Goal: Find specific page/section: Locate a particular part of the current website

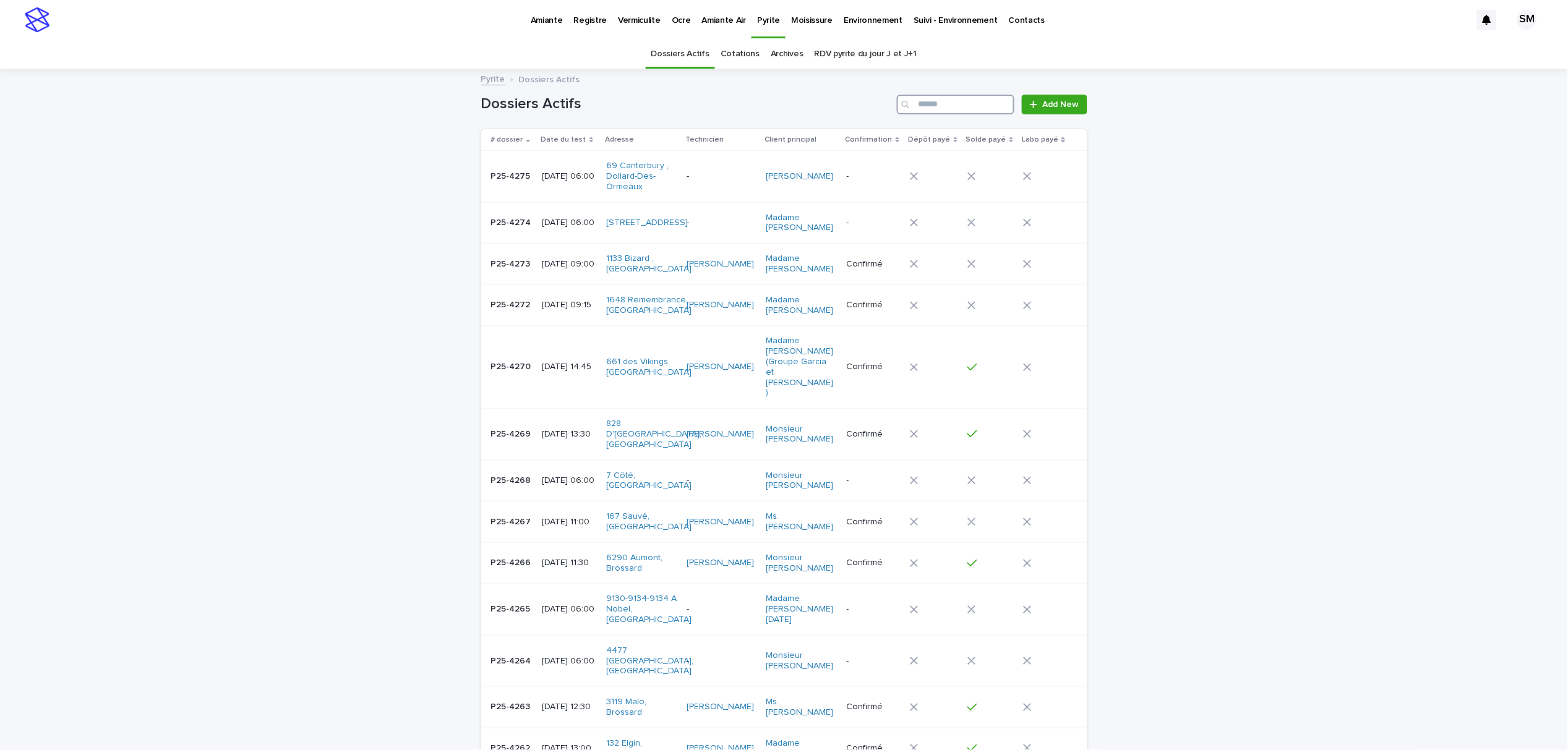
click at [967, 106] on input "Search" at bounding box center [956, 105] width 118 height 20
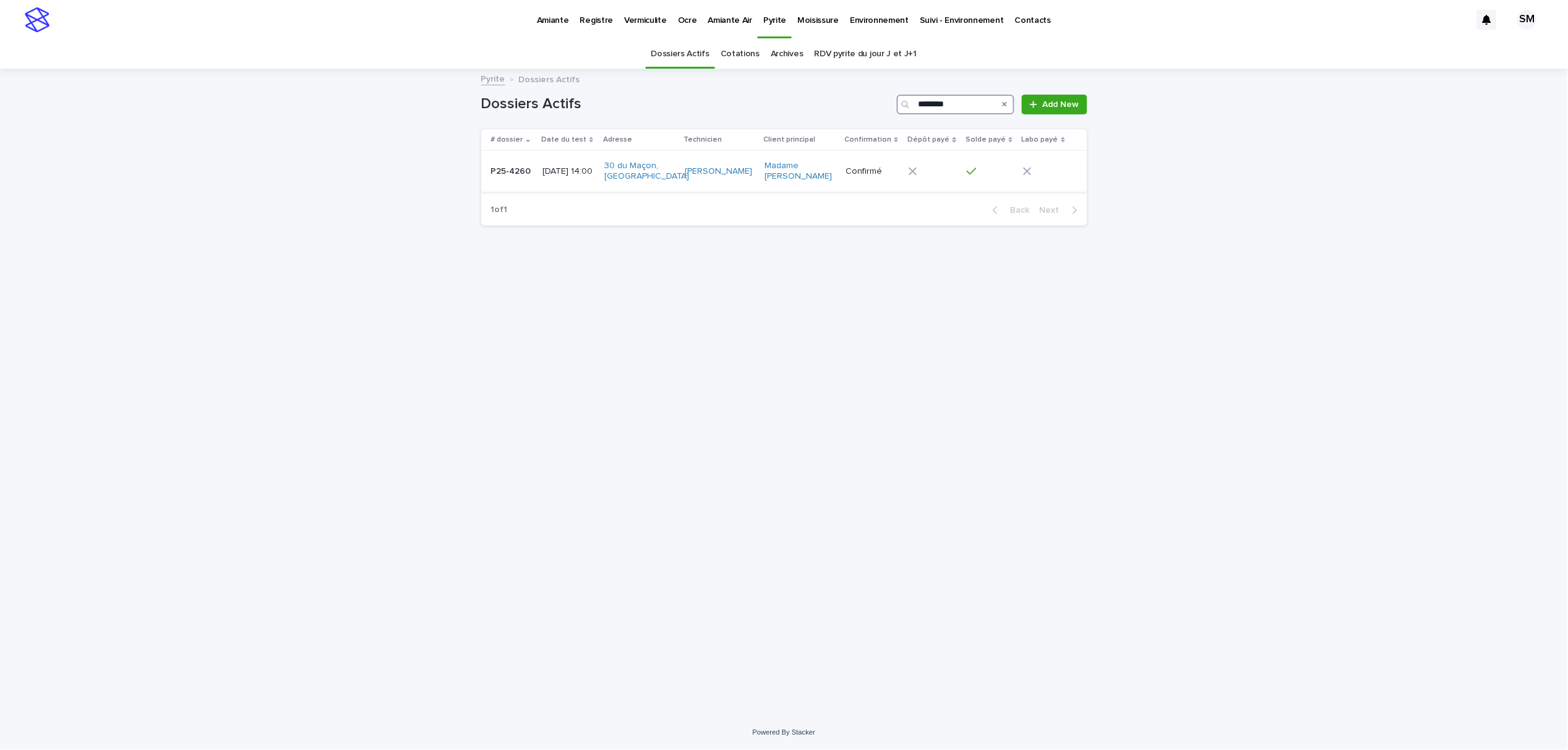
type input "********"
click at [508, 179] on div "P25-4260 P25-4260" at bounding box center [512, 171] width 42 height 20
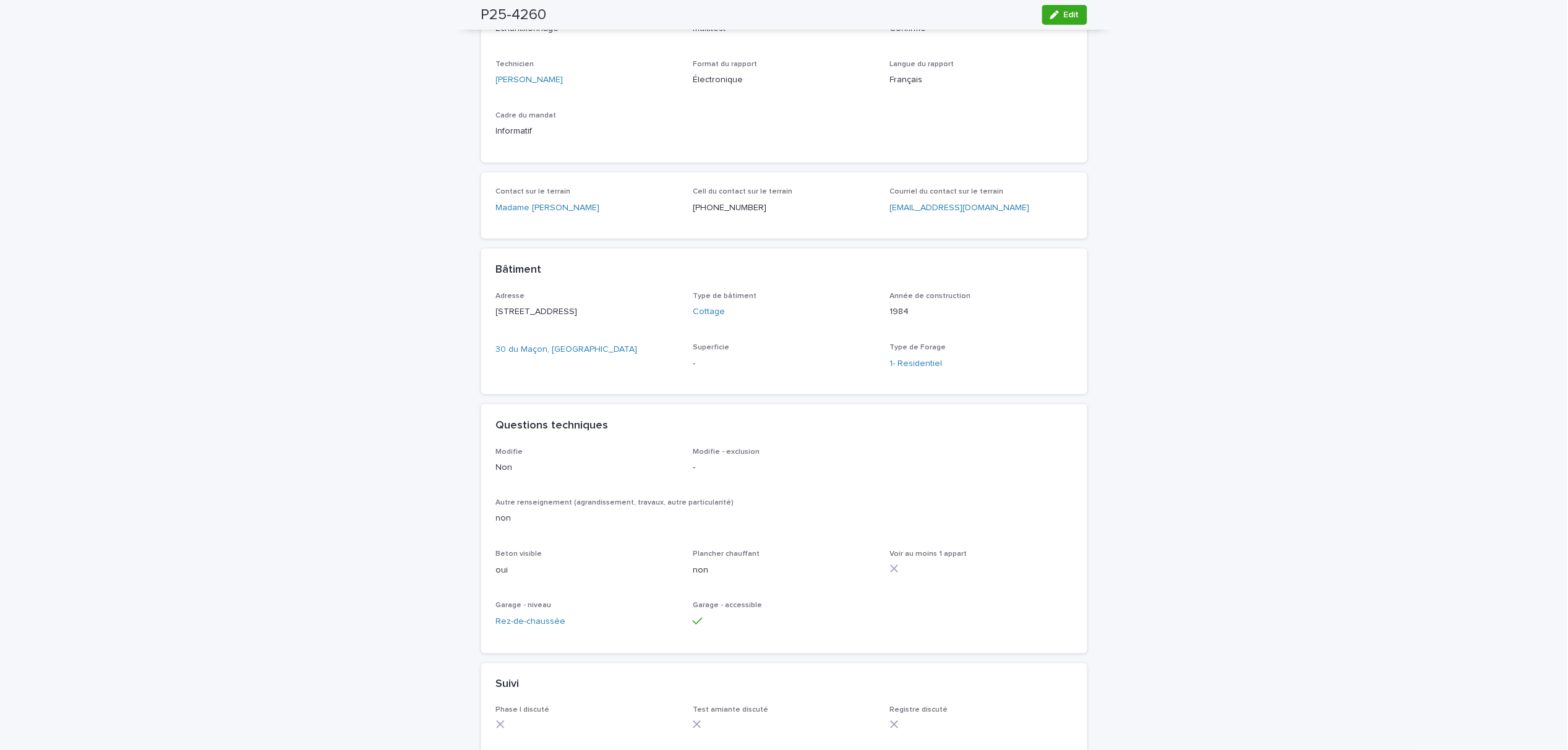
scroll to position [330, 0]
click at [1055, 16] on div "button" at bounding box center [1057, 15] width 14 height 9
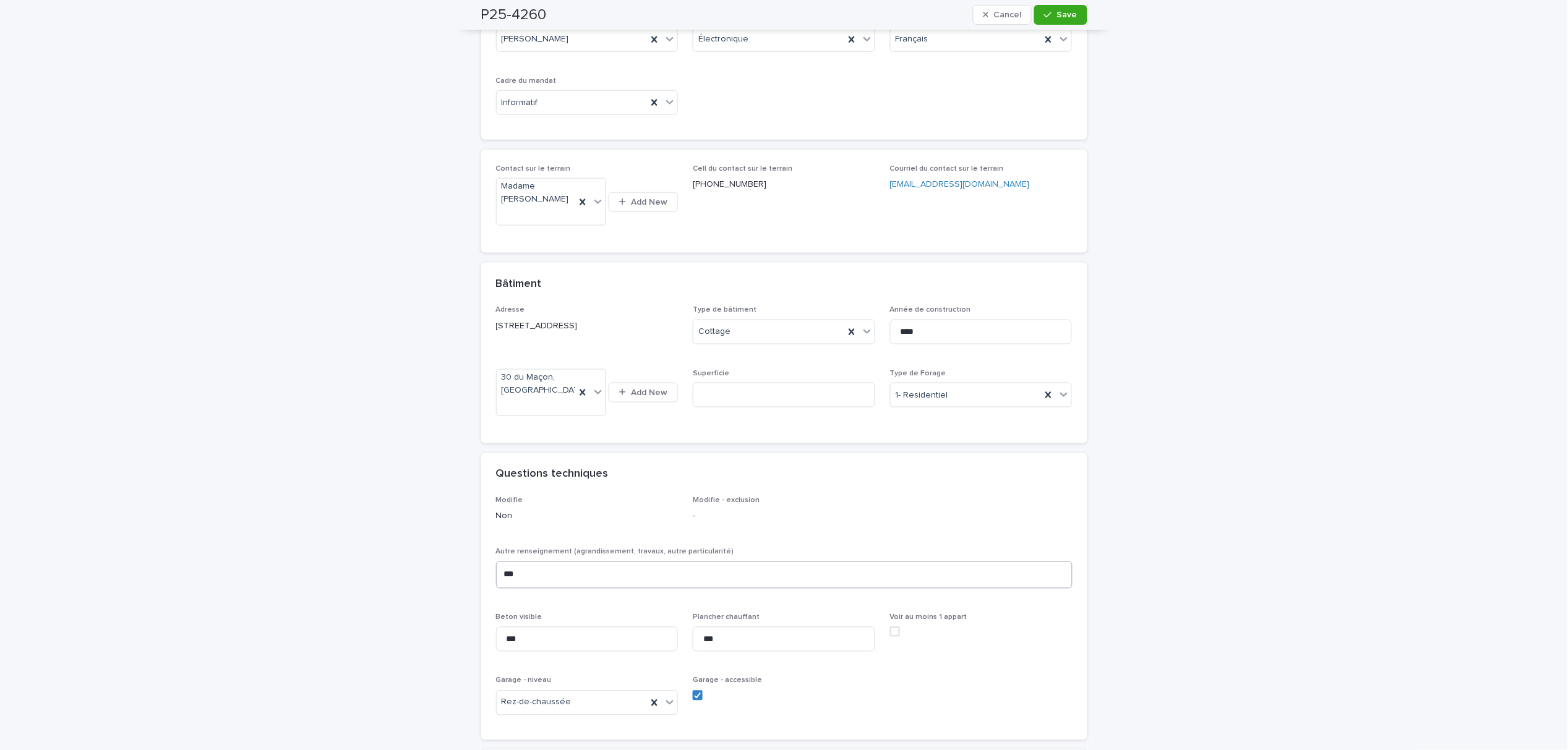
scroll to position [417, 0]
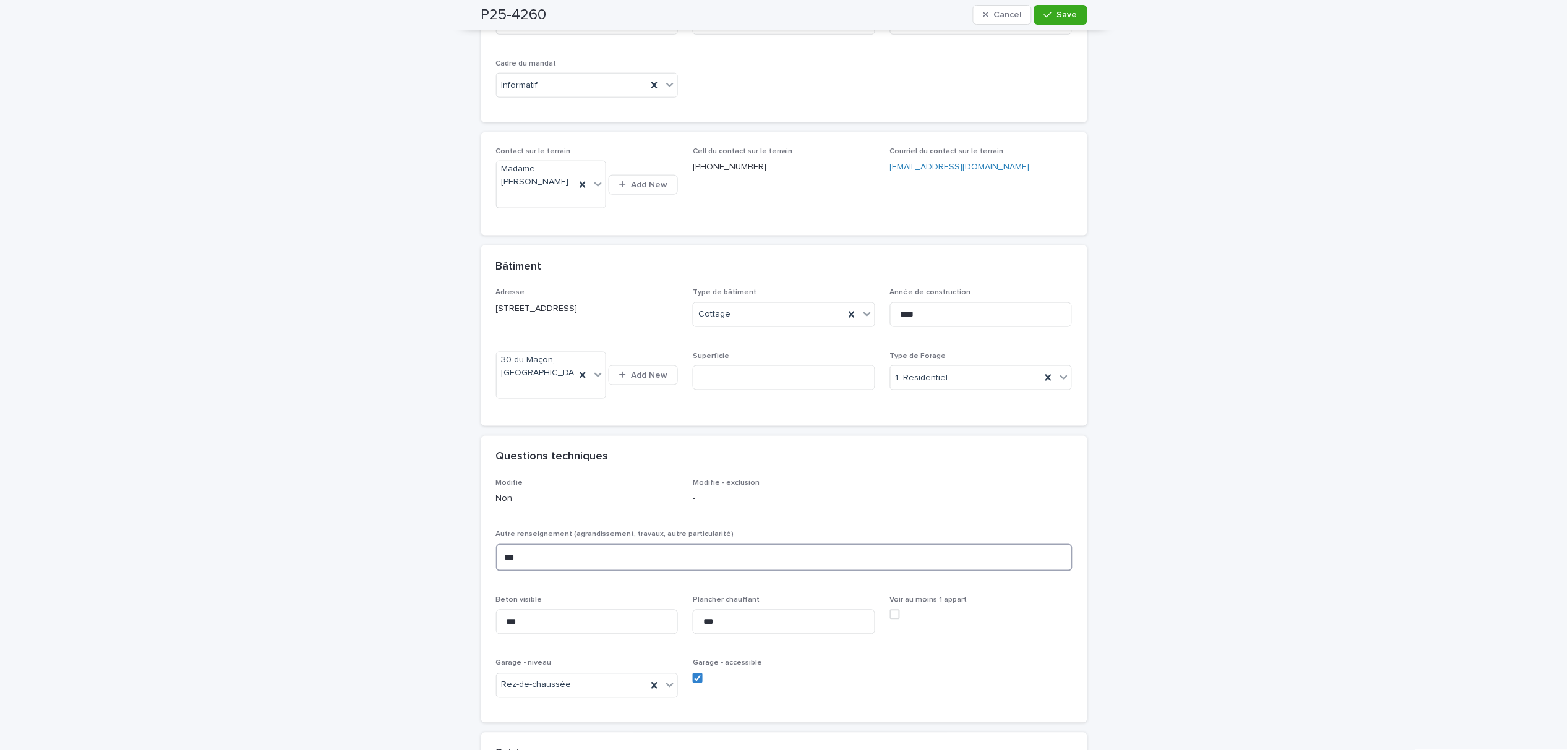
drag, startPoint x: 526, startPoint y: 560, endPoint x: 483, endPoint y: 560, distance: 43.0
click at [483, 560] on div "Modifie Non Modifie - exclusion - Autre renseignement (agrandissement, travaux,…" at bounding box center [784, 601] width 606 height 244
type textarea "*****"
click at [1073, 15] on button "Save" at bounding box center [1061, 15] width 52 height 20
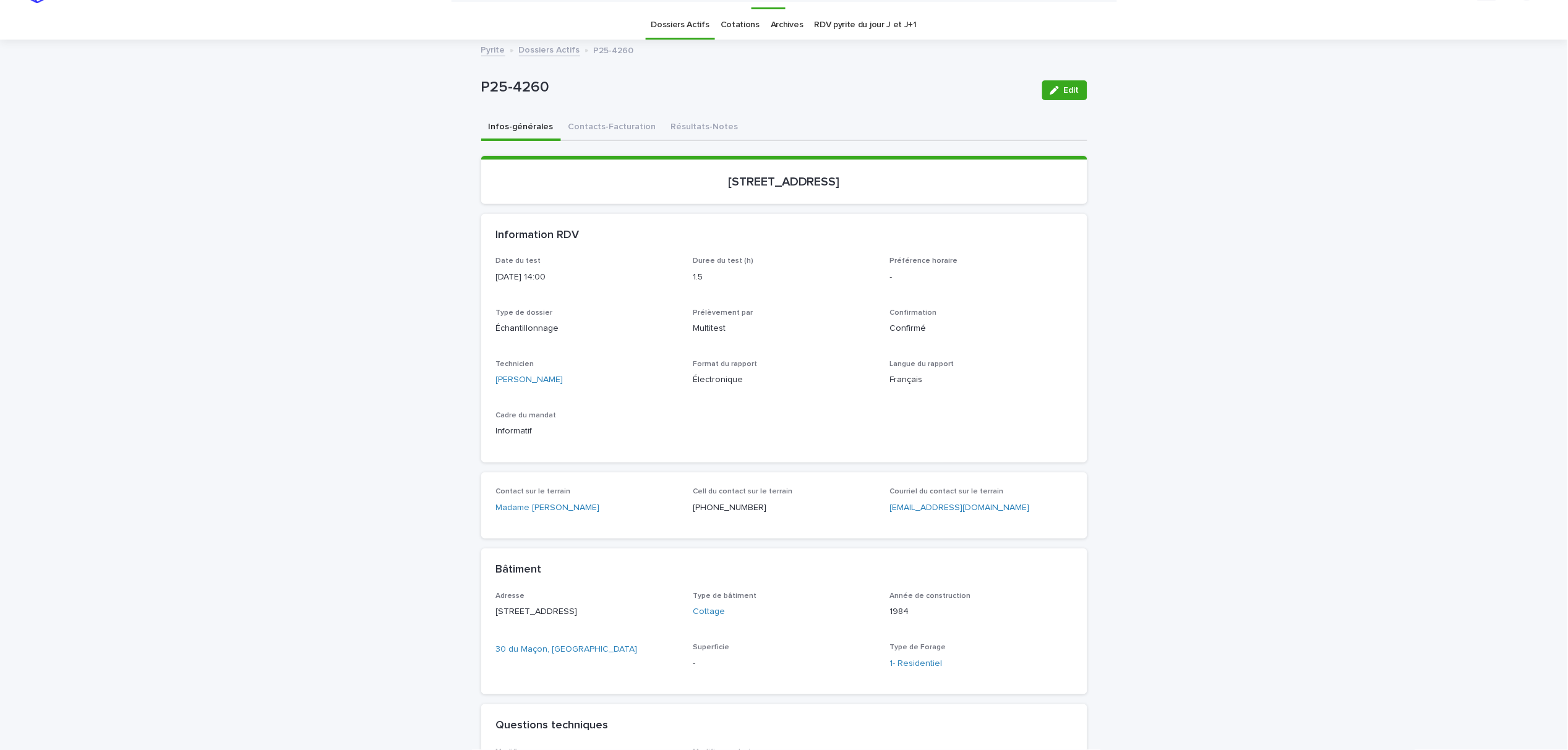
scroll to position [0, 0]
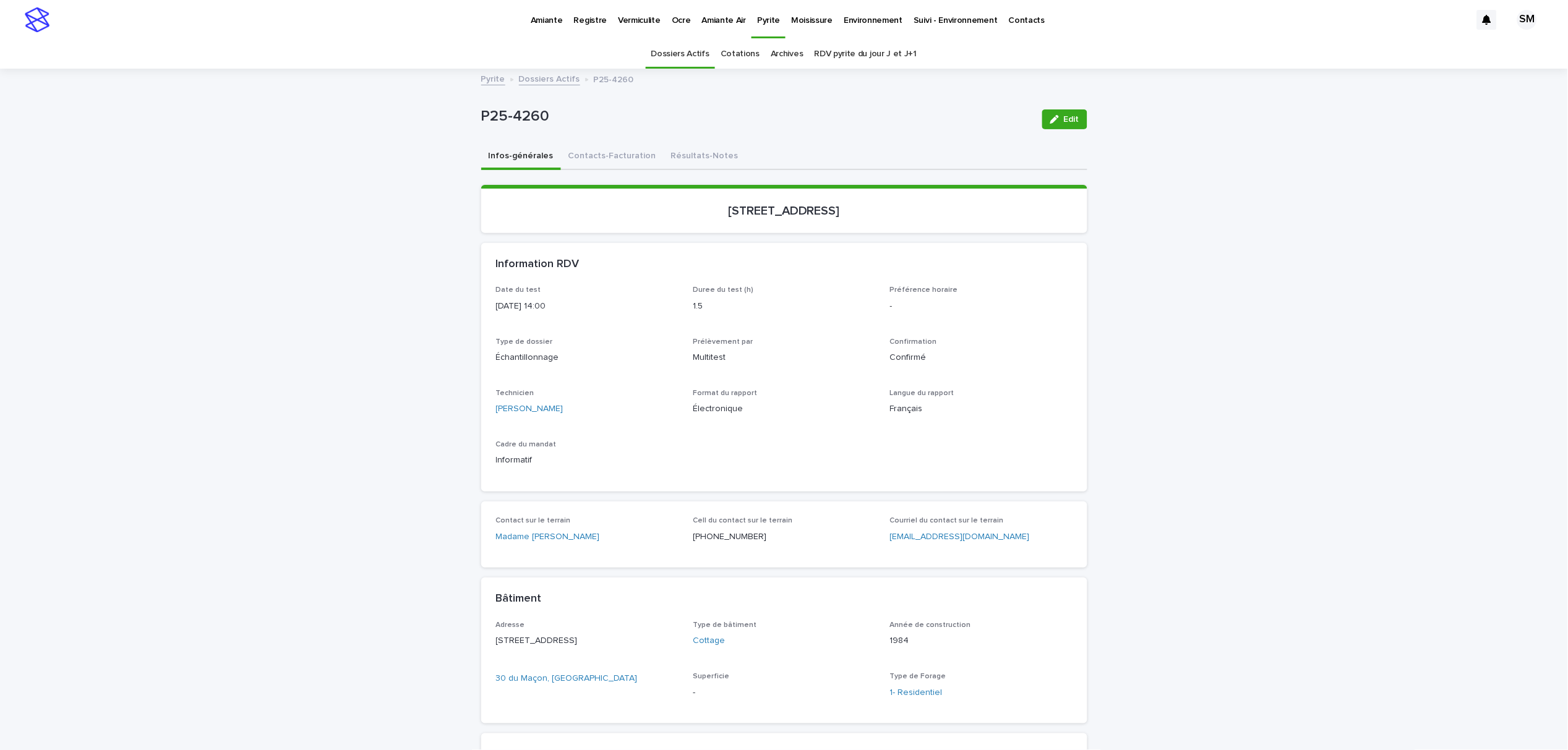
drag, startPoint x: 833, startPoint y: 205, endPoint x: 667, endPoint y: 208, distance: 166.0
click at [667, 208] on p "[STREET_ADDRESS]" at bounding box center [784, 211] width 577 height 15
copy p "[STREET_ADDRESS]"
